Goal: Obtain resource: Download file/media

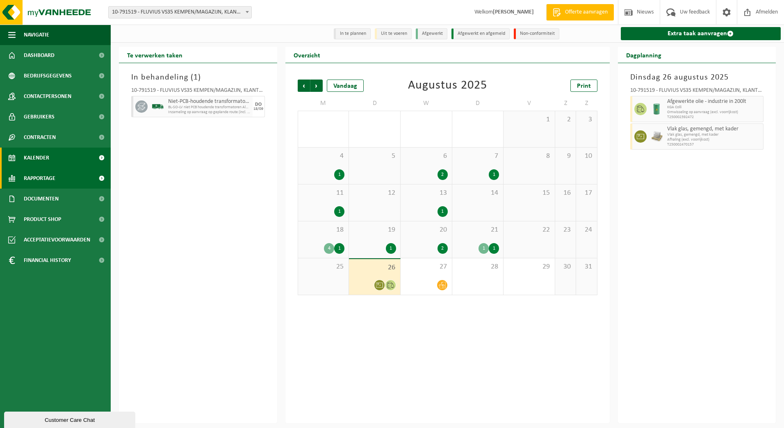
click at [42, 176] on span "Rapportage" at bounding box center [40, 178] width 32 height 21
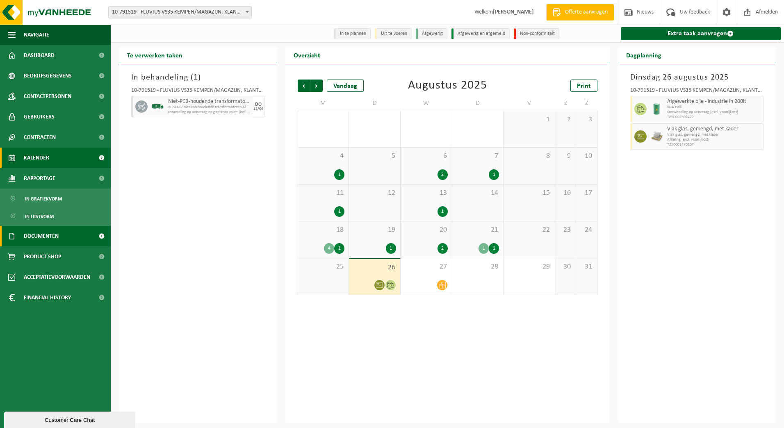
click at [34, 237] on span "Documenten" at bounding box center [41, 236] width 35 height 21
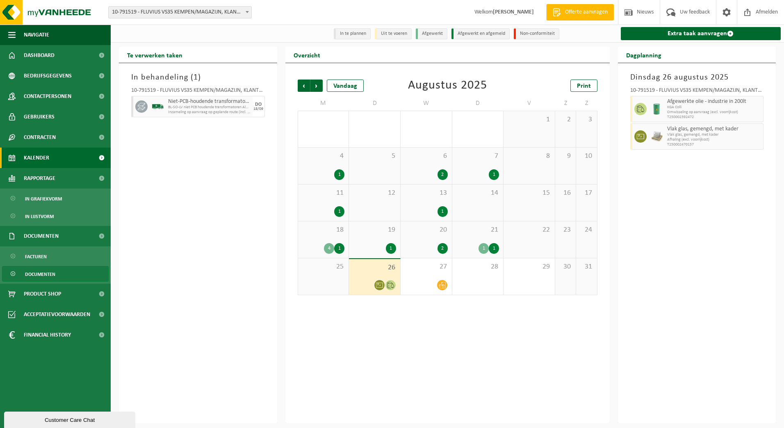
click at [35, 274] on span "Documenten" at bounding box center [40, 275] width 30 height 16
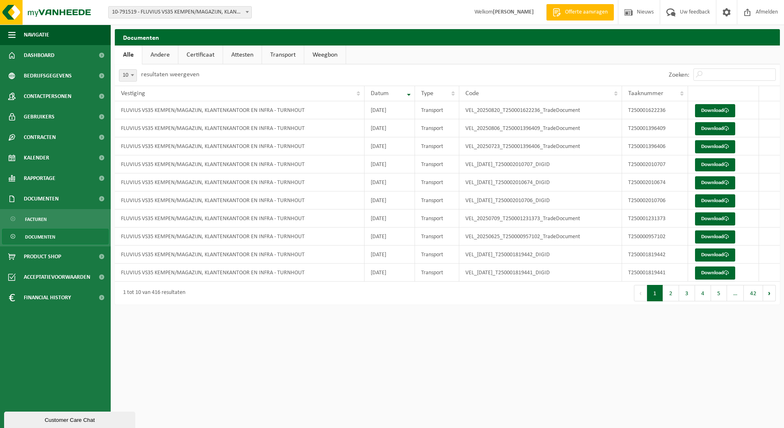
click at [198, 47] on link "Certificaat" at bounding box center [200, 55] width 44 height 19
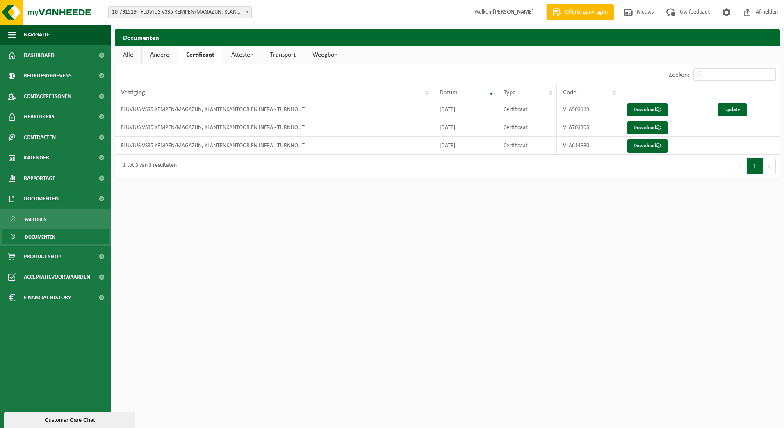
click at [239, 51] on link "Attesten" at bounding box center [242, 55] width 39 height 19
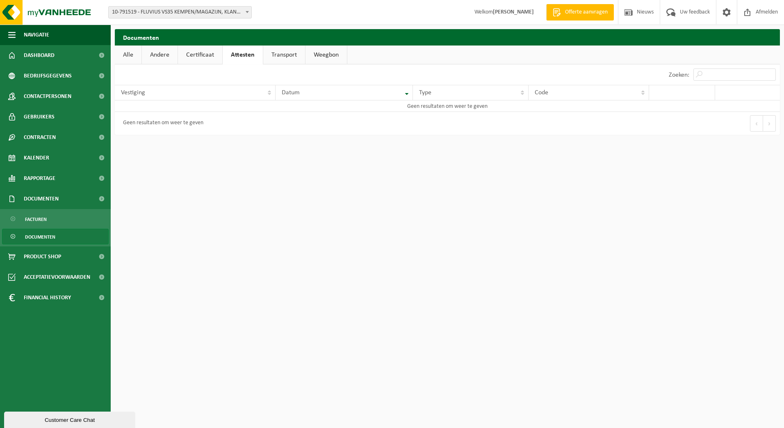
click at [286, 55] on link "Transport" at bounding box center [284, 55] width 42 height 19
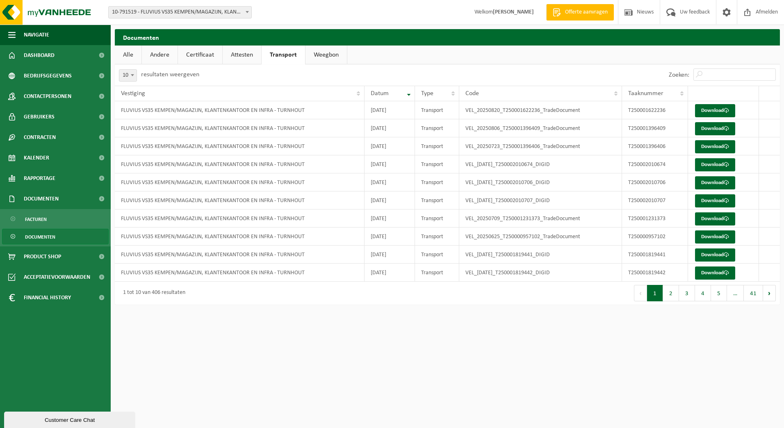
click at [346, 59] on link "Weegbon" at bounding box center [326, 55] width 41 height 19
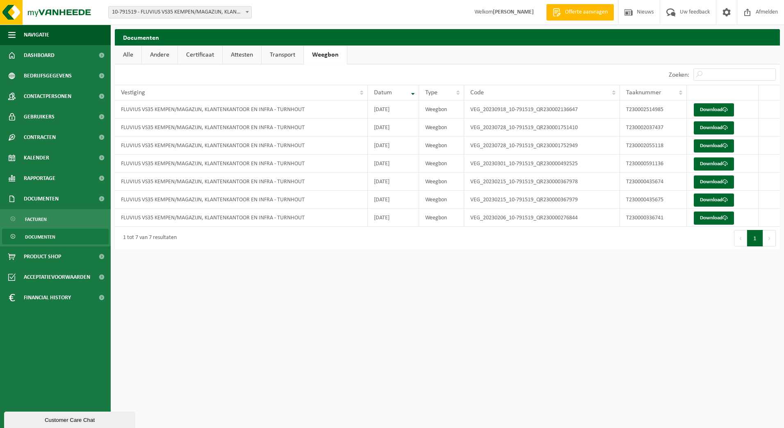
click at [164, 59] on link "Andere" at bounding box center [160, 55] width 36 height 19
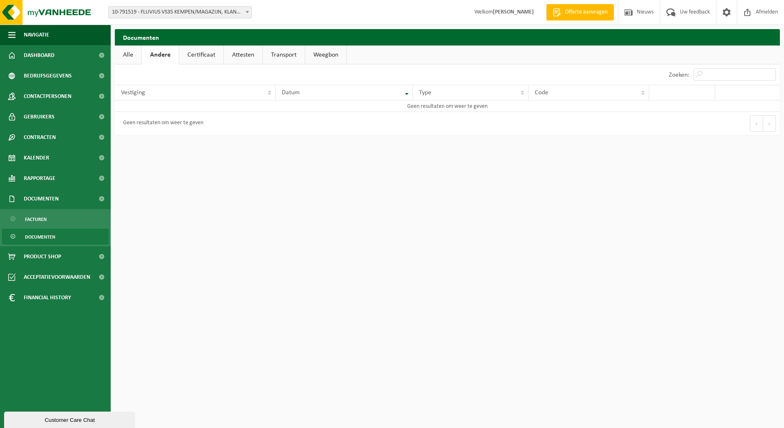
click at [125, 53] on link "Alle" at bounding box center [128, 55] width 27 height 19
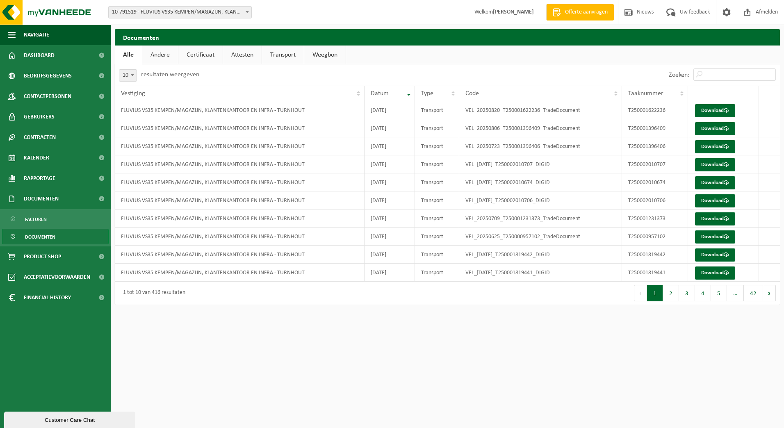
click at [207, 57] on link "Certificaat" at bounding box center [200, 55] width 44 height 19
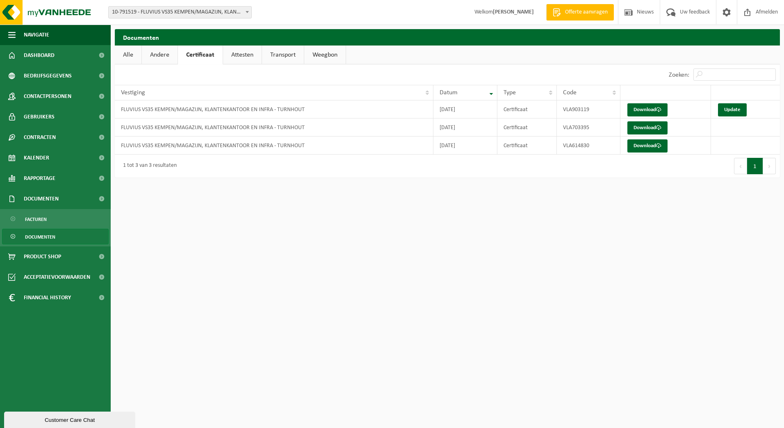
click at [249, 60] on link "Attesten" at bounding box center [242, 55] width 39 height 19
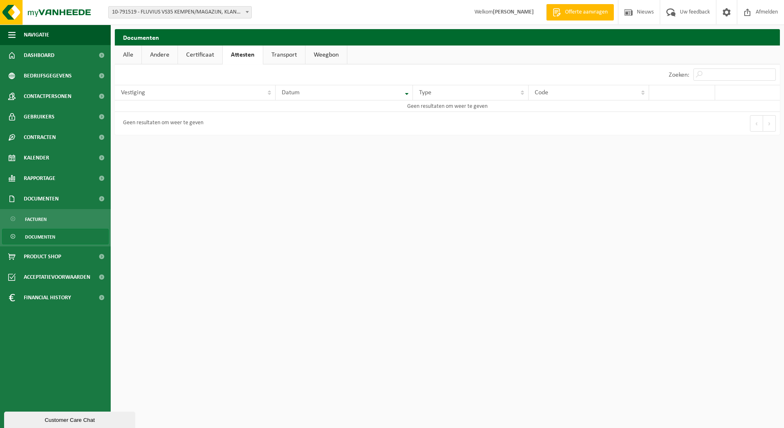
click at [296, 55] on link "Transport" at bounding box center [284, 55] width 42 height 19
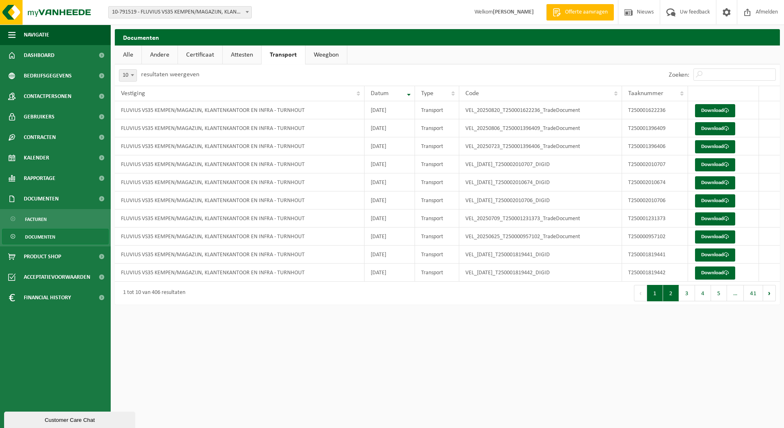
click at [673, 293] on button "2" at bounding box center [671, 293] width 16 height 16
click at [690, 294] on button "3" at bounding box center [687, 293] width 16 height 16
click at [716, 107] on link "Download" at bounding box center [715, 110] width 40 height 13
click at [203, 61] on link "Certificaat" at bounding box center [200, 55] width 44 height 19
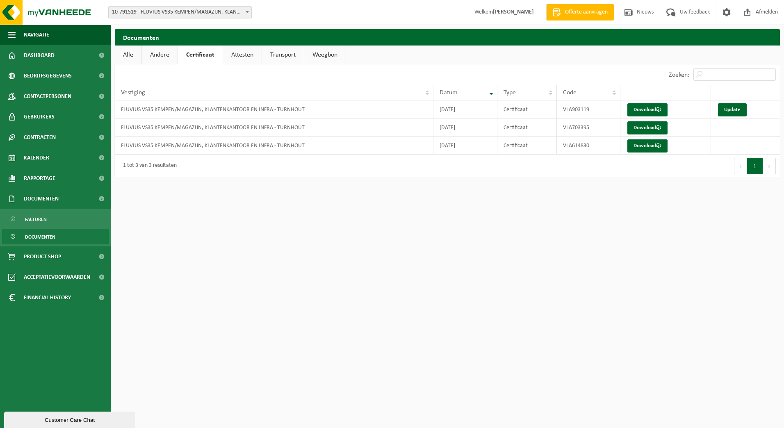
click at [132, 57] on link "Alle" at bounding box center [128, 55] width 27 height 19
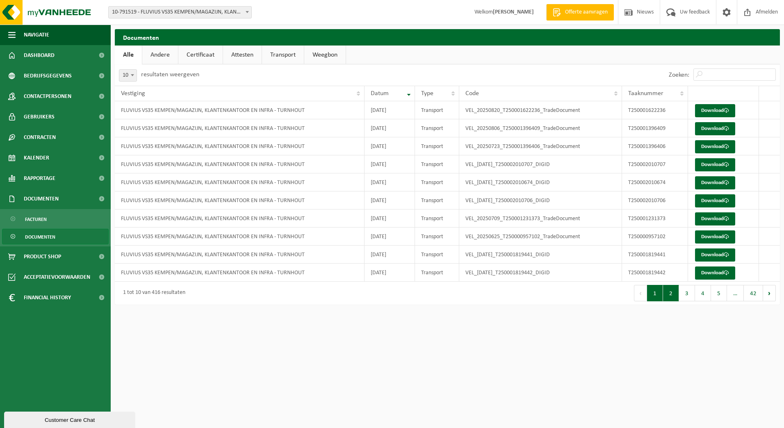
click at [670, 292] on button "2" at bounding box center [671, 293] width 16 height 16
click at [694, 297] on button "3" at bounding box center [687, 293] width 16 height 16
click at [704, 297] on button "4" at bounding box center [703, 293] width 16 height 16
click at [164, 57] on link "Andere" at bounding box center [160, 55] width 36 height 19
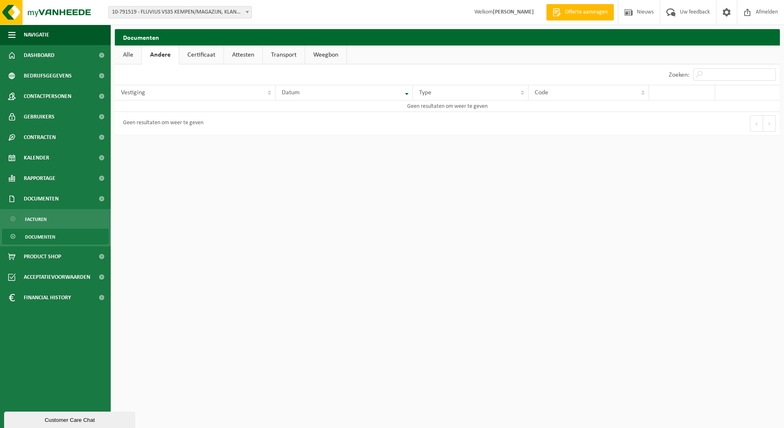
click at [209, 55] on link "Certificaat" at bounding box center [201, 55] width 44 height 19
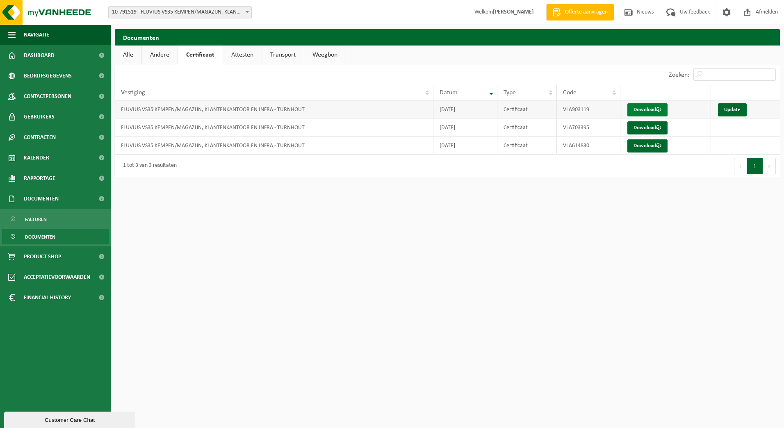
click at [652, 110] on link "Download" at bounding box center [647, 109] width 40 height 13
click at [241, 54] on link "Attesten" at bounding box center [242, 55] width 39 height 19
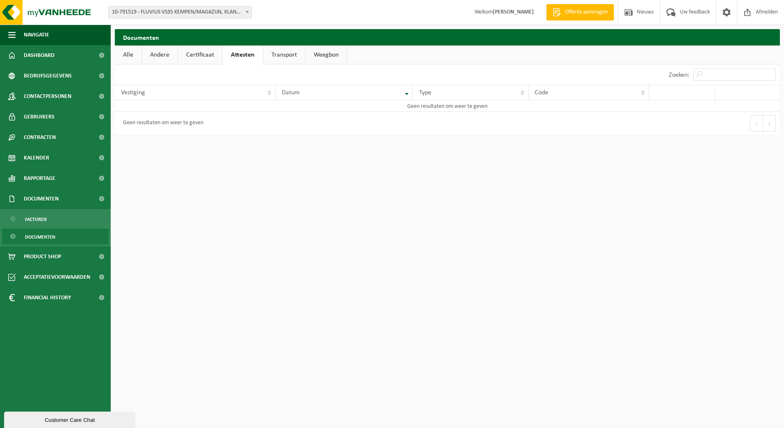
click at [263, 57] on link "Transport" at bounding box center [284, 55] width 42 height 19
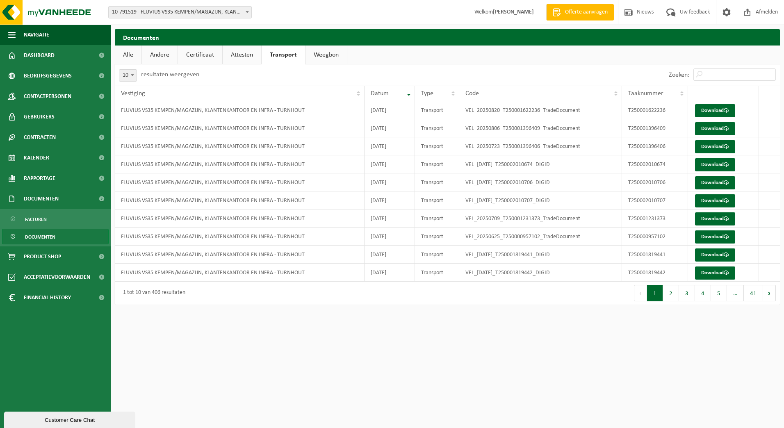
click at [329, 55] on link "Weegbon" at bounding box center [326, 55] width 41 height 19
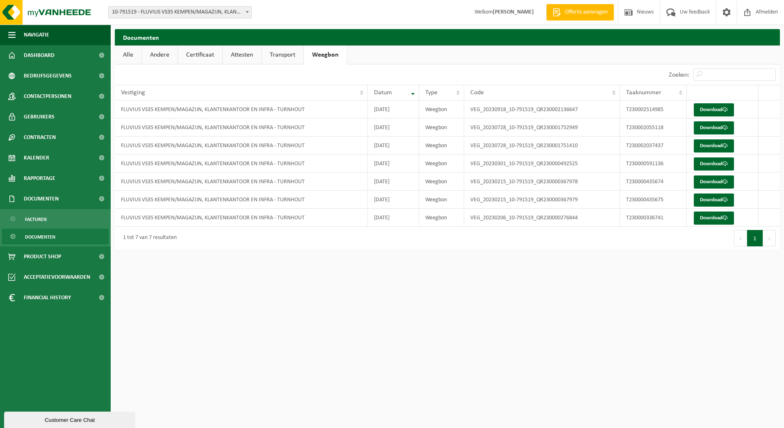
click at [55, 240] on span "Documenten" at bounding box center [40, 237] width 30 height 16
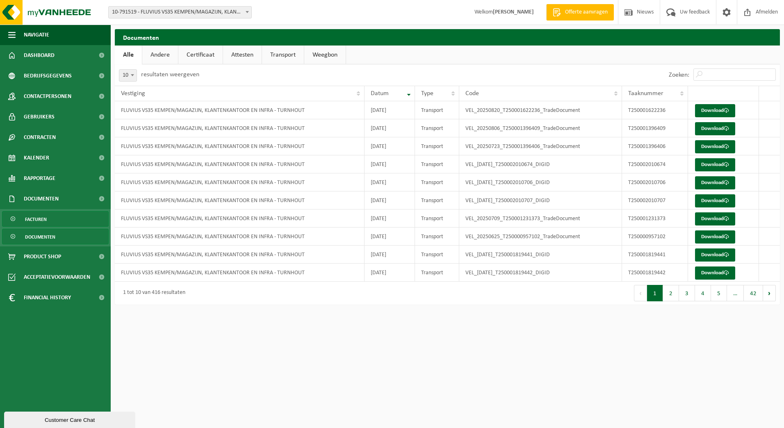
click at [51, 223] on link "Facturen" at bounding box center [55, 219] width 107 height 16
